Goal: Task Accomplishment & Management: Use online tool/utility

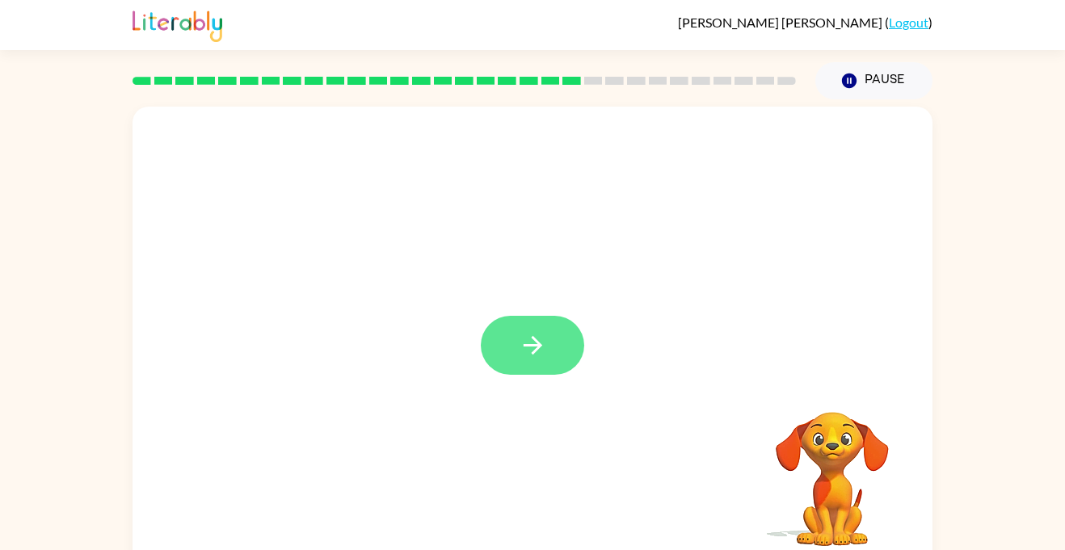
click at [530, 330] on button "button" at bounding box center [532, 345] width 103 height 59
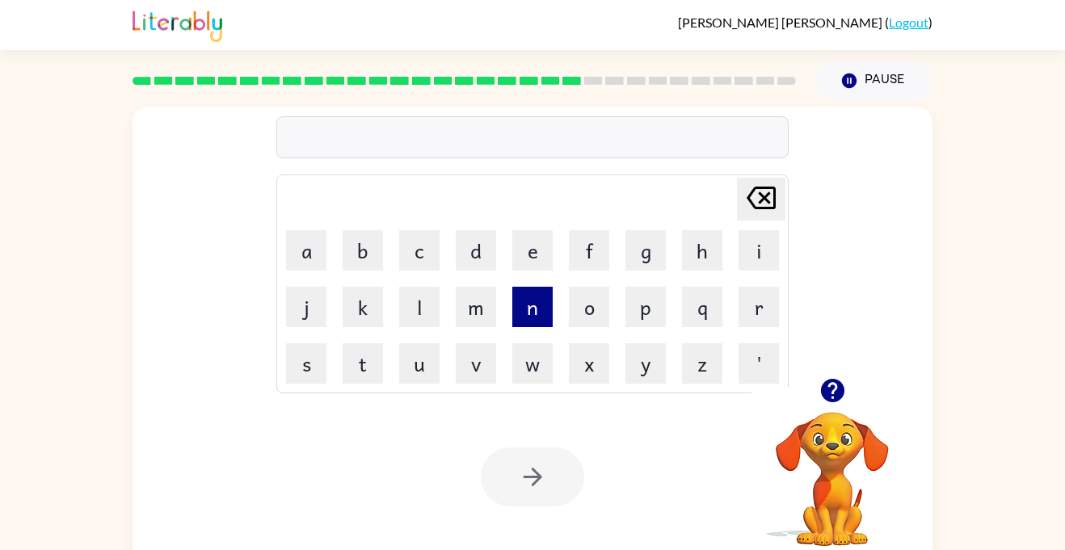
click at [541, 301] on button "n" at bounding box center [532, 307] width 40 height 40
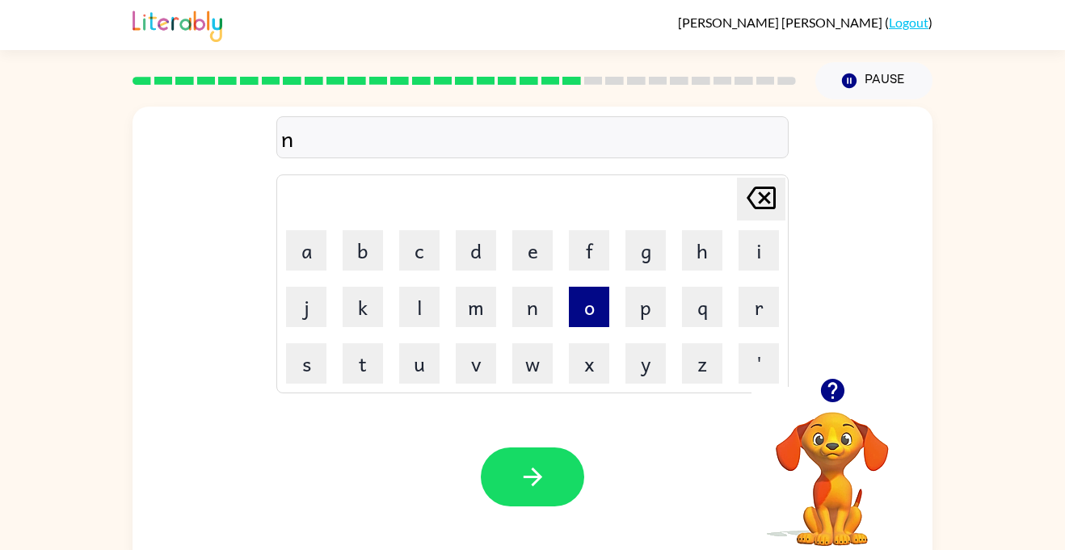
click at [595, 305] on button "o" at bounding box center [589, 307] width 40 height 40
click at [460, 317] on button "m" at bounding box center [476, 307] width 40 height 40
click at [306, 270] on button "a" at bounding box center [306, 250] width 40 height 40
click at [750, 191] on icon "[PERSON_NAME] last character input" at bounding box center [761, 198] width 39 height 39
click at [426, 356] on button "u" at bounding box center [419, 363] width 40 height 40
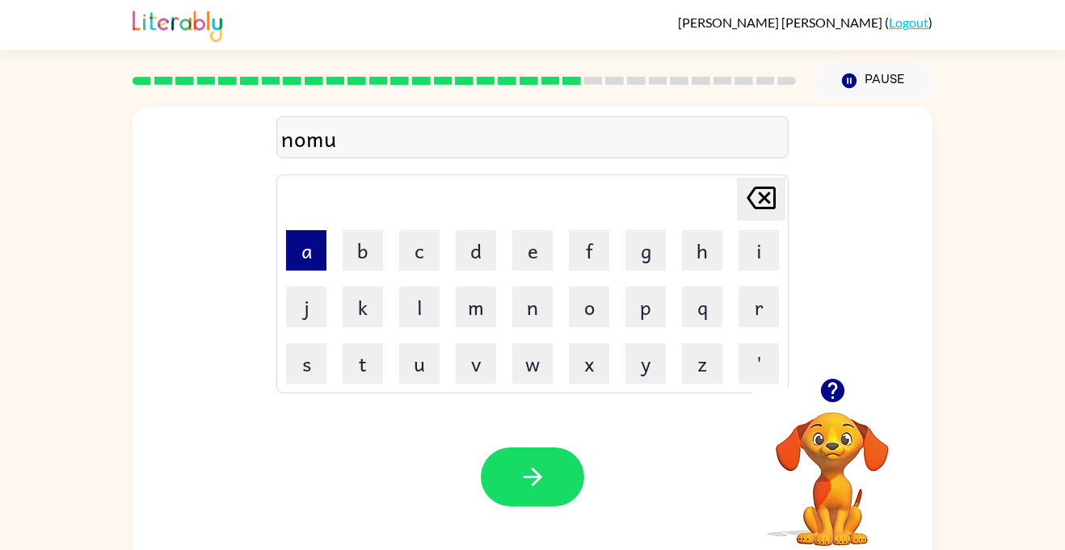
click at [303, 258] on button "a" at bounding box center [306, 250] width 40 height 40
click at [348, 369] on button "t" at bounding box center [363, 363] width 40 height 40
click at [518, 243] on button "e" at bounding box center [532, 250] width 40 height 40
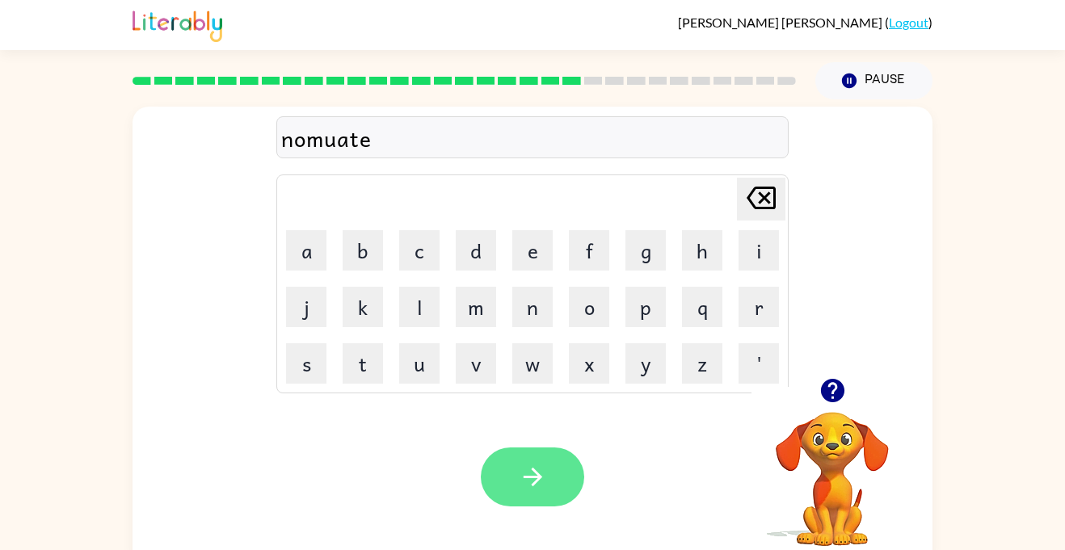
click at [523, 486] on icon "button" at bounding box center [533, 477] width 28 height 28
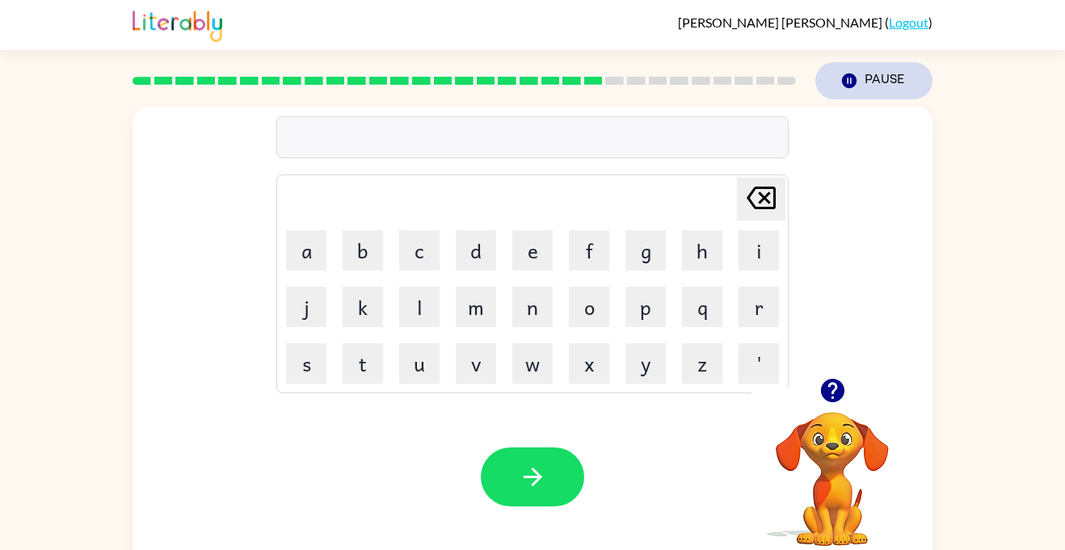
click at [844, 77] on icon "button" at bounding box center [849, 81] width 15 height 15
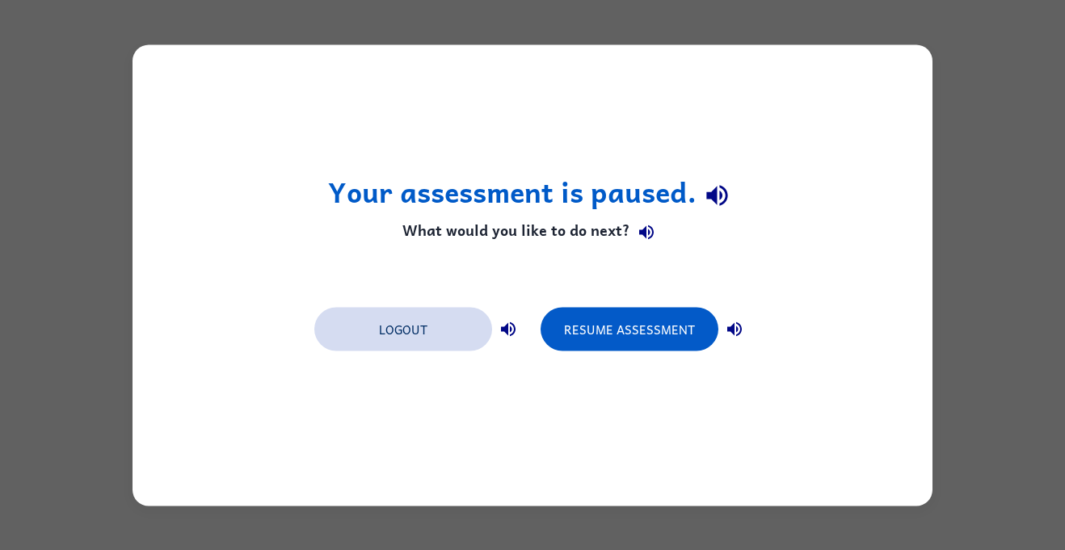
click at [436, 341] on button "Logout" at bounding box center [403, 329] width 178 height 44
